Goal: Information Seeking & Learning: Learn about a topic

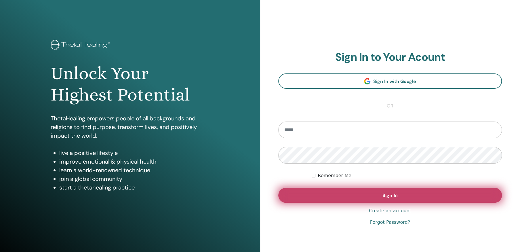
type input "**********"
click at [393, 194] on span "Sign In" at bounding box center [389, 195] width 15 height 6
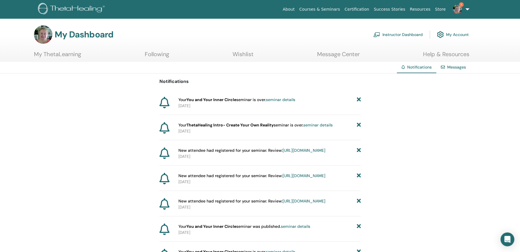
click at [391, 33] on link "Instructor Dashboard" at bounding box center [397, 34] width 49 height 13
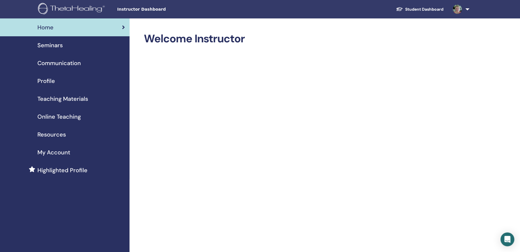
click at [53, 43] on span "Seminars" at bounding box center [49, 45] width 25 height 9
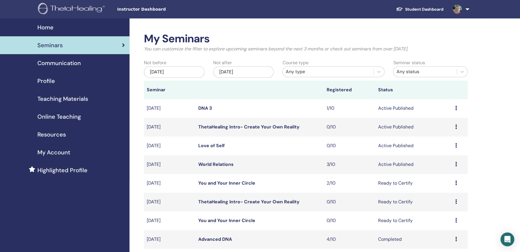
click at [223, 162] on link "World Relations" at bounding box center [215, 164] width 35 height 6
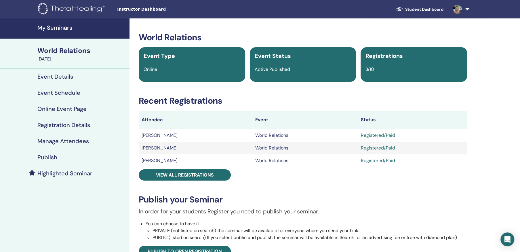
click at [66, 49] on div "World Relations" at bounding box center [81, 51] width 89 height 10
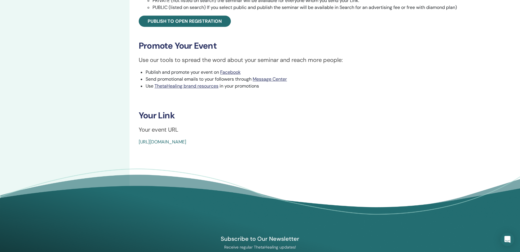
scroll to position [230, 0]
drag, startPoint x: 131, startPoint y: 141, endPoint x: 281, endPoint y: 145, distance: 149.9
click at [281, 145] on div "World Relations Event Type Online Event Status Active Published Registrations 3…" at bounding box center [302, 6] width 347 height 437
